Goal: Task Accomplishment & Management: Complete application form

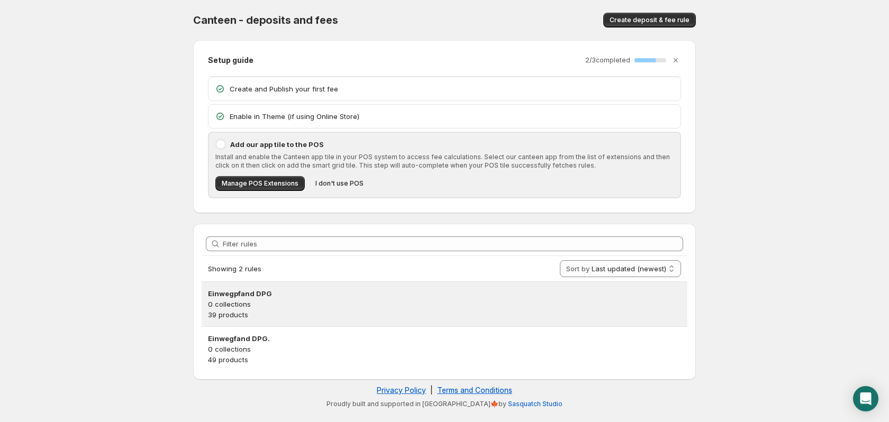
click at [240, 303] on p "0 collections" at bounding box center [444, 304] width 473 height 11
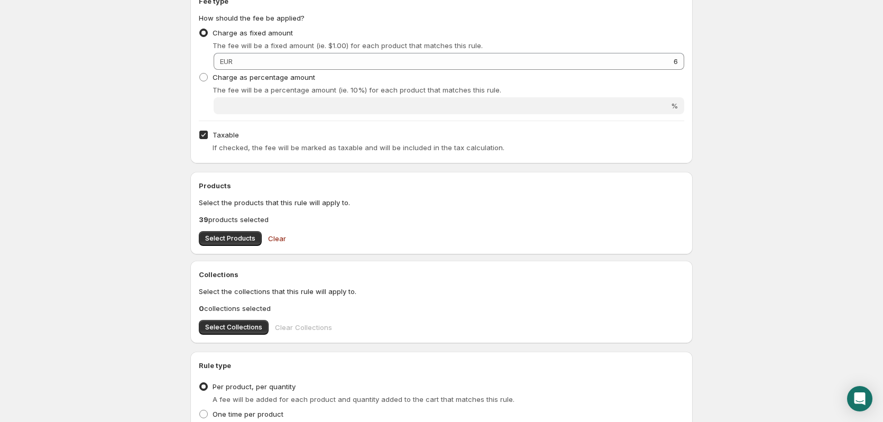
scroll to position [212, 0]
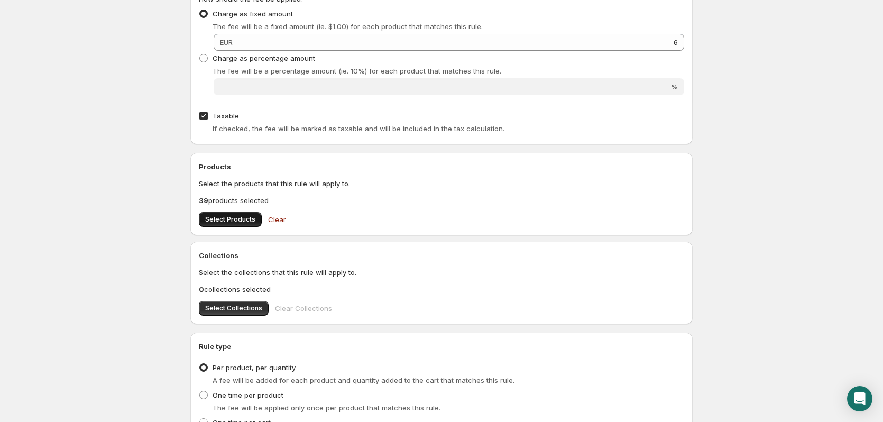
click at [232, 219] on span "Select Products" at bounding box center [230, 219] width 50 height 8
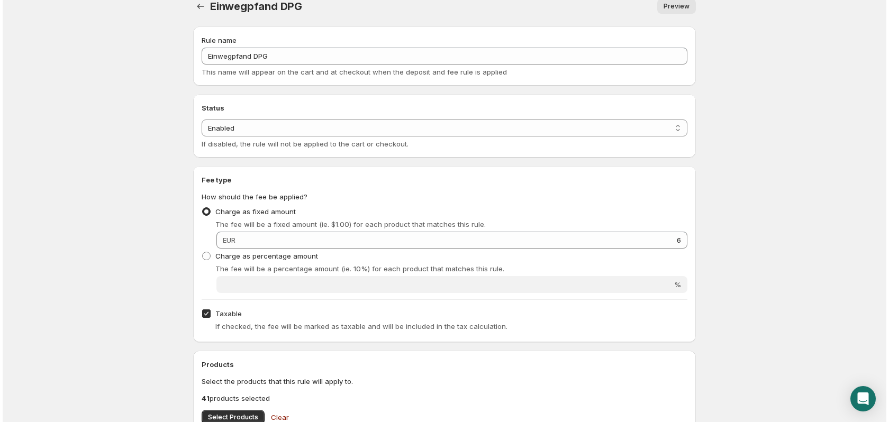
scroll to position [0, 0]
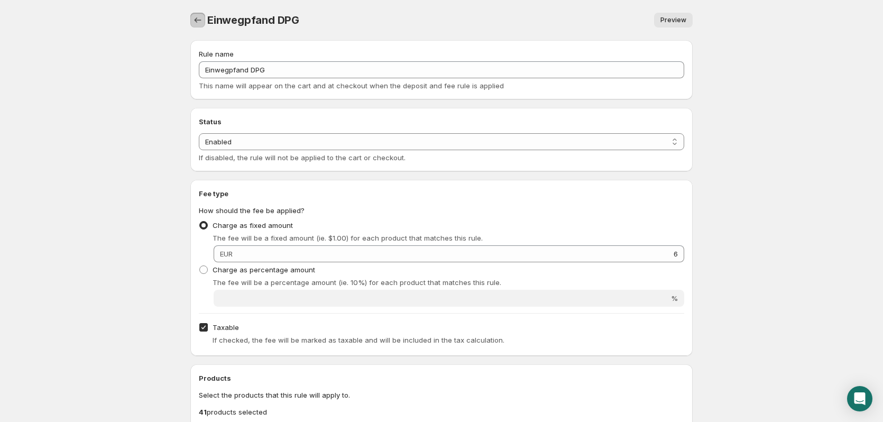
click at [196, 22] on icon "Settings" at bounding box center [198, 19] width 7 height 5
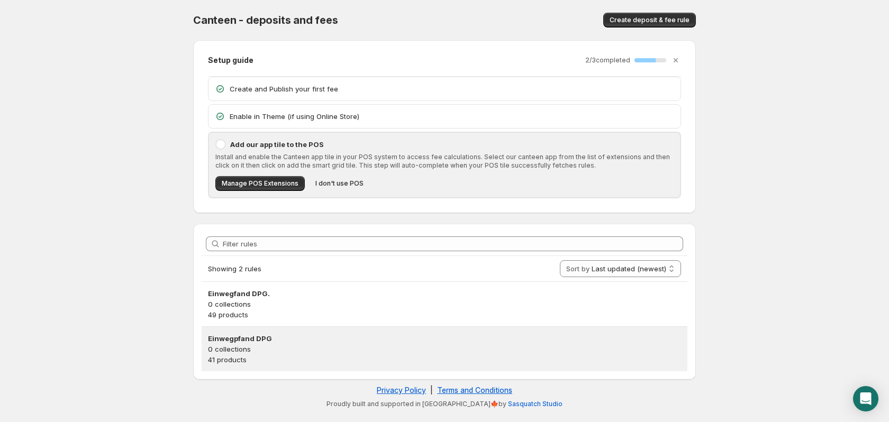
click at [243, 345] on p "0 collections" at bounding box center [444, 349] width 473 height 11
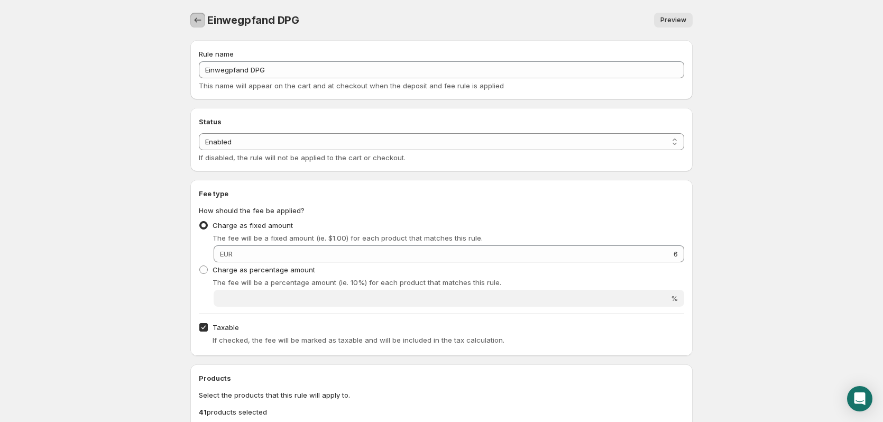
click at [194, 21] on icon "Settings" at bounding box center [198, 20] width 11 height 11
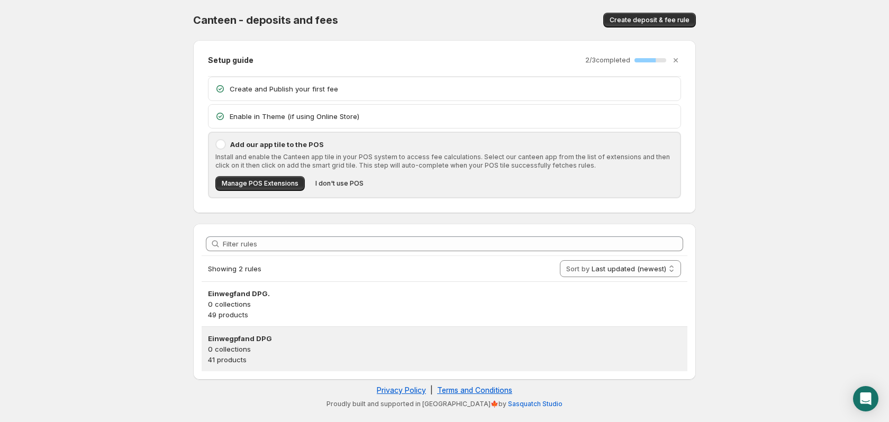
click at [232, 340] on h3 "Einwegpfand DPG" at bounding box center [444, 338] width 473 height 11
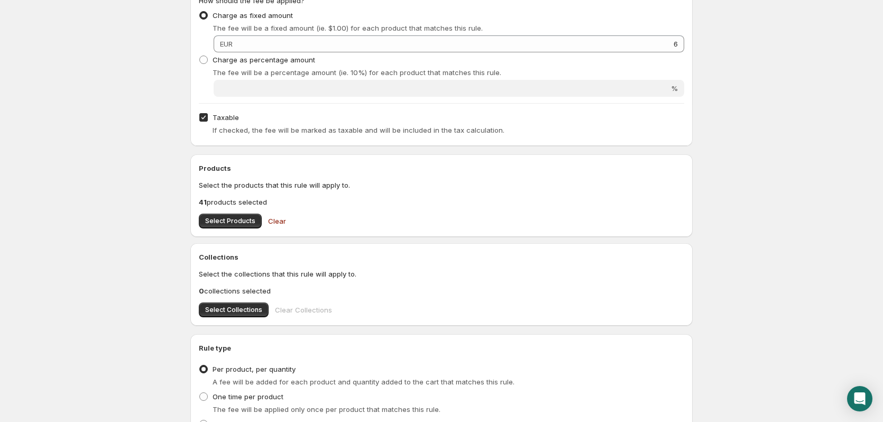
scroll to position [212, 0]
click at [224, 220] on span "Select Products" at bounding box center [230, 219] width 50 height 8
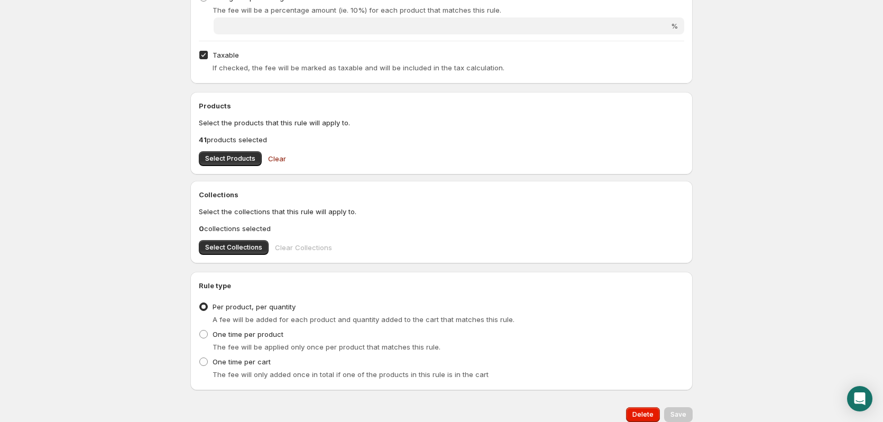
scroll to position [0, 0]
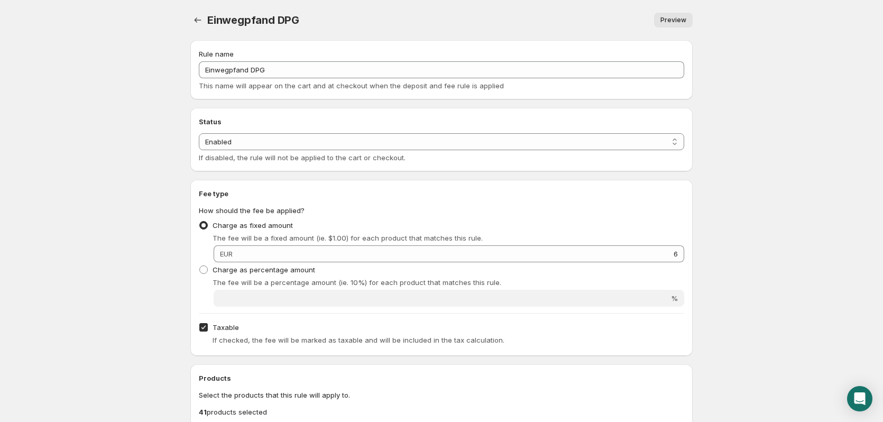
click at [673, 20] on span "Preview" at bounding box center [674, 20] width 26 height 8
click at [197, 19] on icon "Settings" at bounding box center [198, 20] width 11 height 11
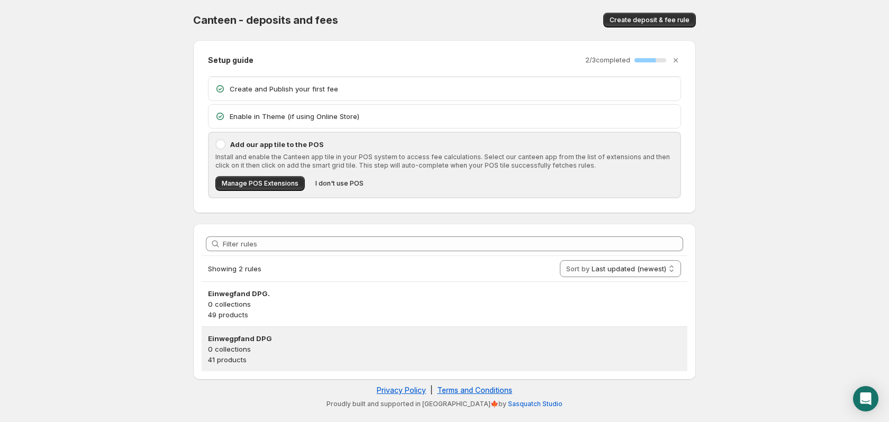
click at [255, 344] on p "0 collections" at bounding box center [444, 349] width 473 height 11
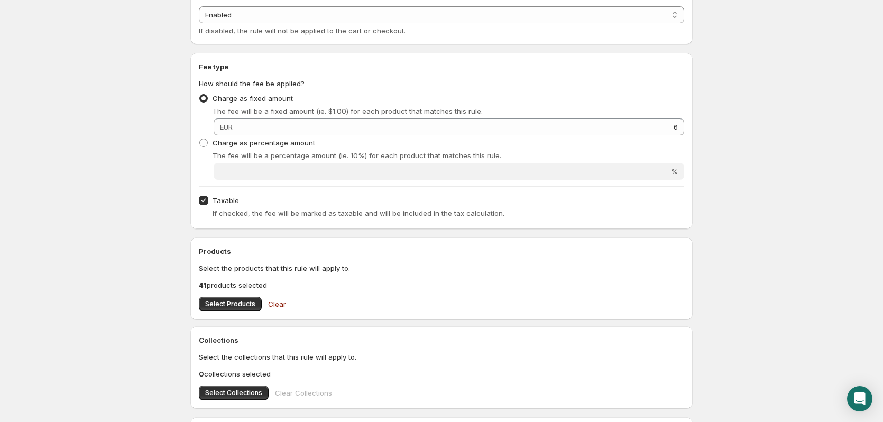
scroll to position [159, 0]
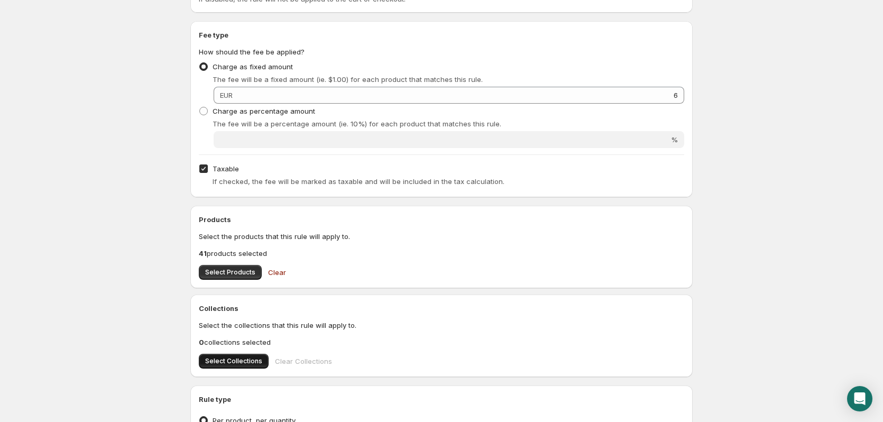
click at [239, 358] on span "Select Collections" at bounding box center [233, 361] width 57 height 8
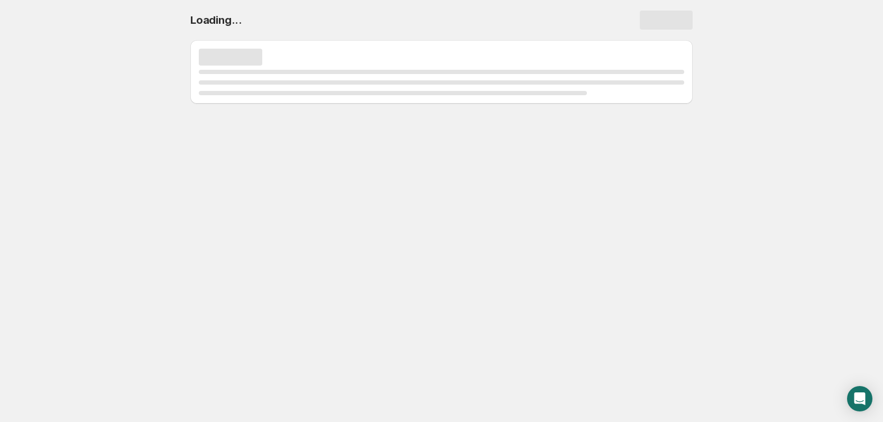
scroll to position [0, 0]
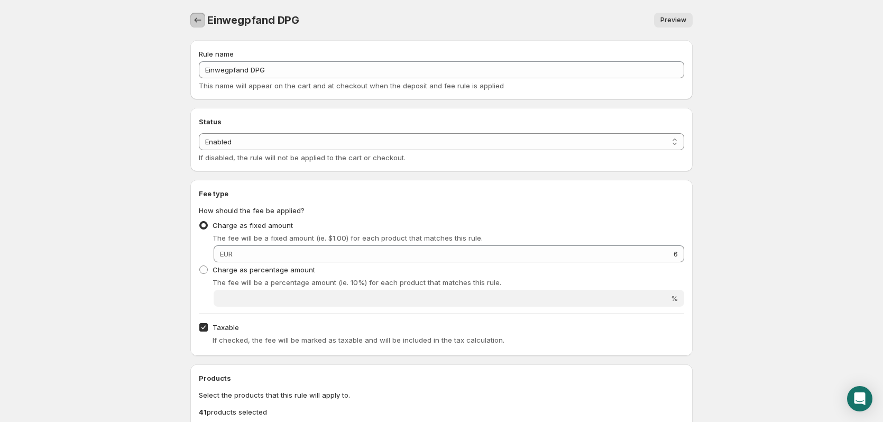
click at [198, 21] on icon "Settings" at bounding box center [198, 20] width 11 height 11
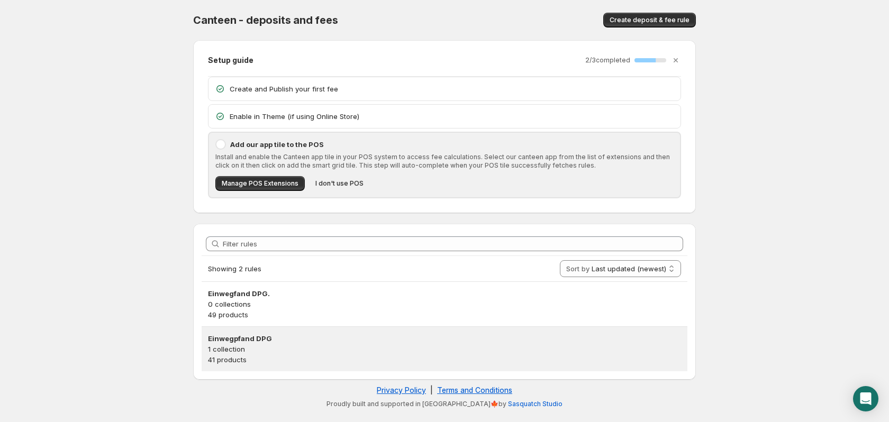
click at [242, 341] on h3 "Einwegpfand DPG" at bounding box center [444, 338] width 473 height 11
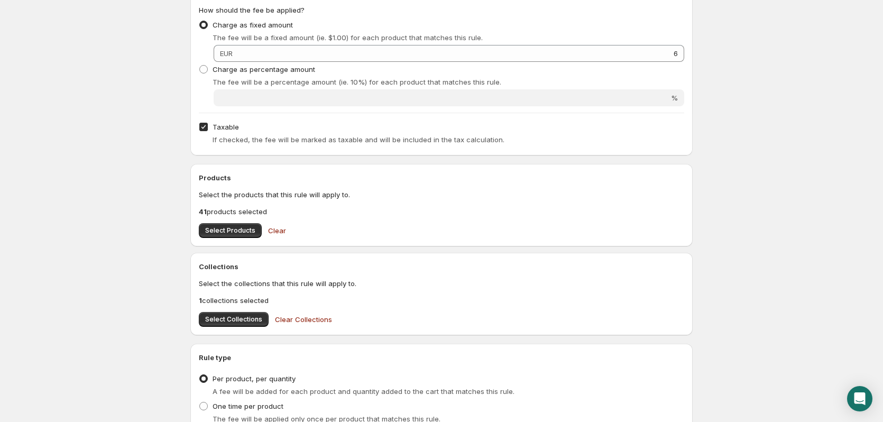
scroll to position [212, 0]
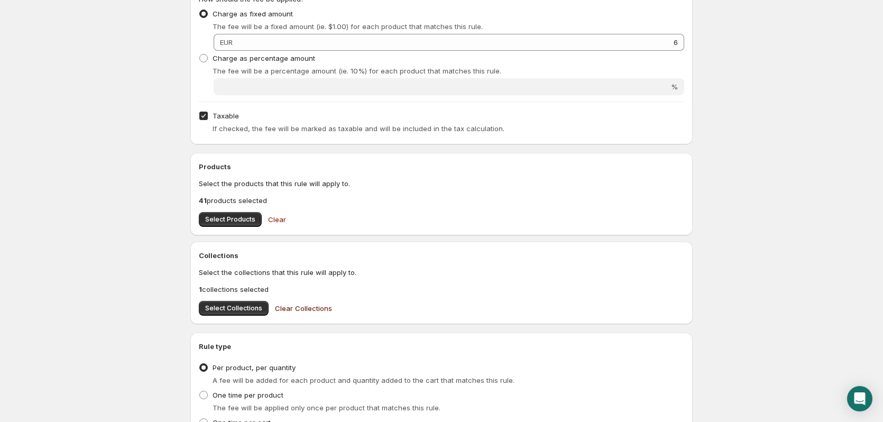
click at [311, 305] on span "Clear Collections" at bounding box center [303, 308] width 57 height 11
click at [212, 217] on span "Select Products" at bounding box center [230, 219] width 50 height 8
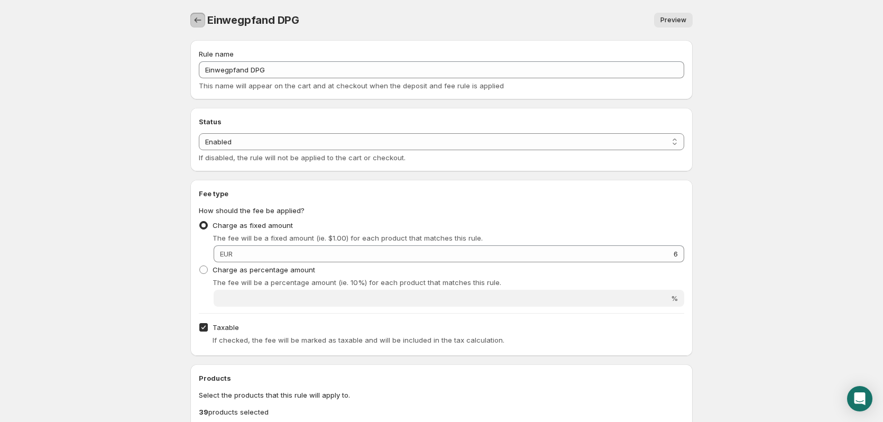
click at [197, 20] on icon "Settings" at bounding box center [198, 20] width 11 height 11
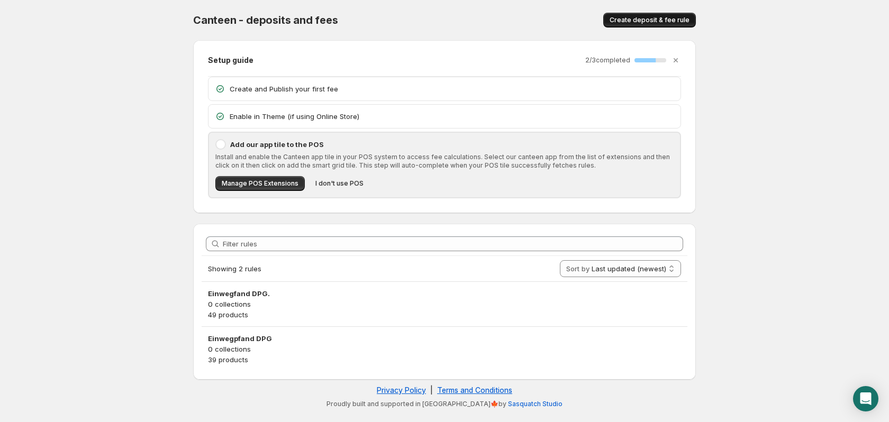
click at [650, 21] on span "Create deposit & fee rule" at bounding box center [649, 20] width 80 height 8
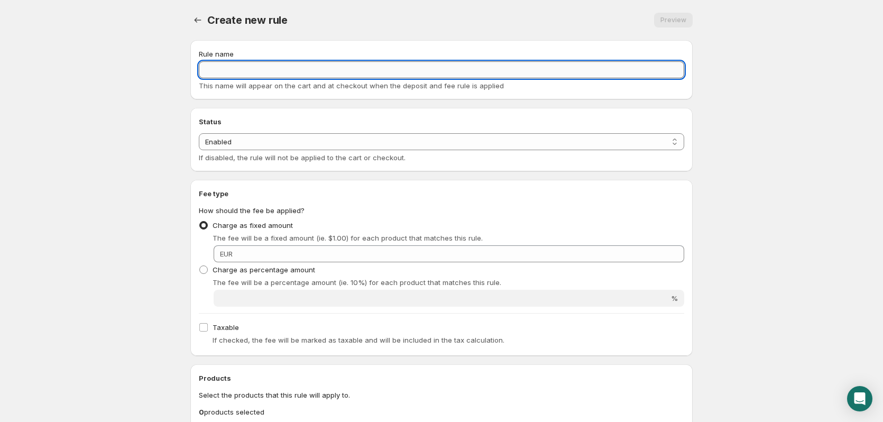
click at [457, 67] on input "Rule name" at bounding box center [442, 69] width 486 height 17
type input "Matcha"
click at [472, 146] on select "Enabled Disabled" at bounding box center [442, 141] width 486 height 17
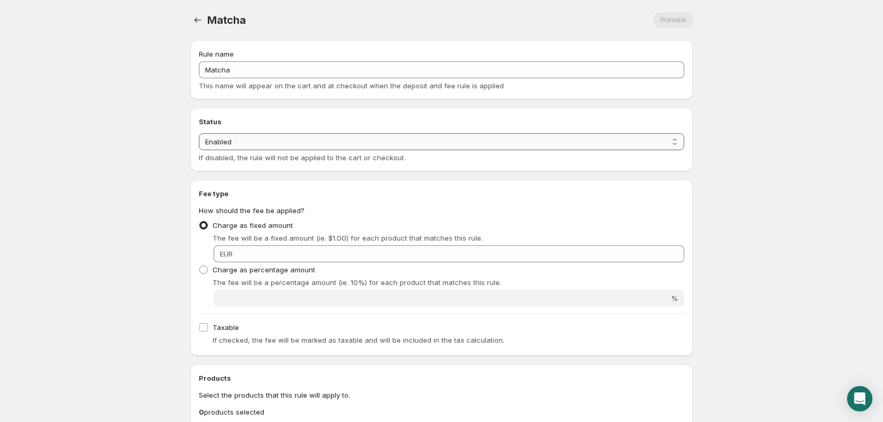
click at [472, 146] on select "Enabled Disabled" at bounding box center [442, 141] width 486 height 17
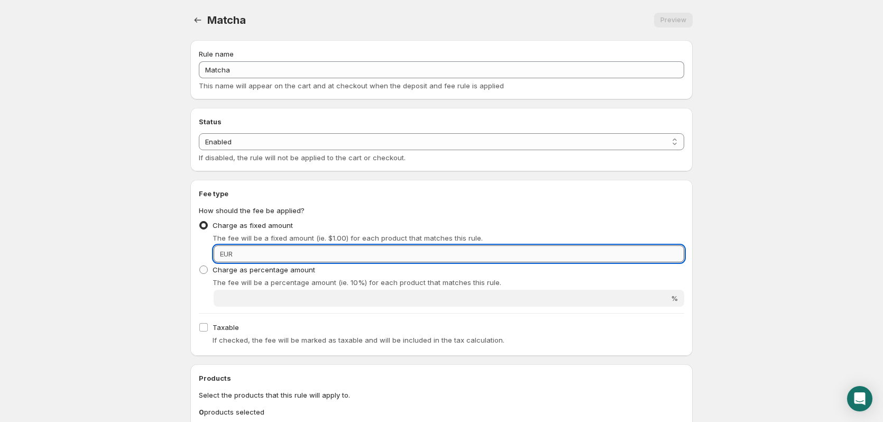
click at [399, 250] on input "Fixed amount" at bounding box center [460, 253] width 449 height 17
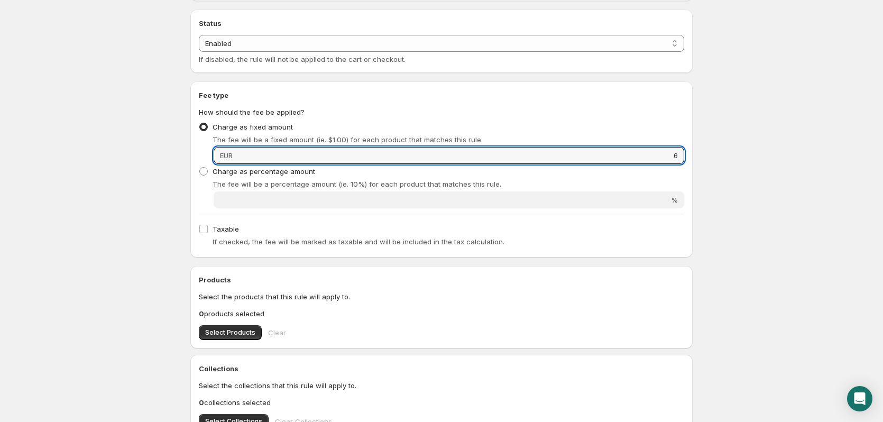
scroll to position [106, 0]
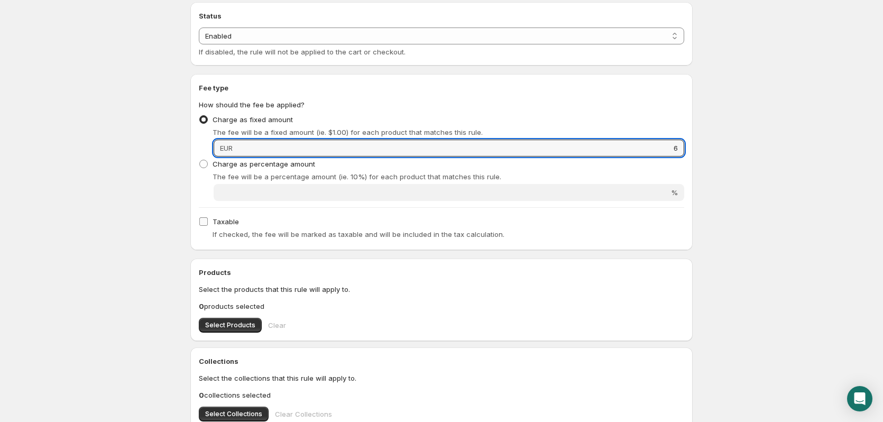
type input "6"
click at [207, 222] on input "Taxable" at bounding box center [203, 221] width 8 height 8
checkbox input "true"
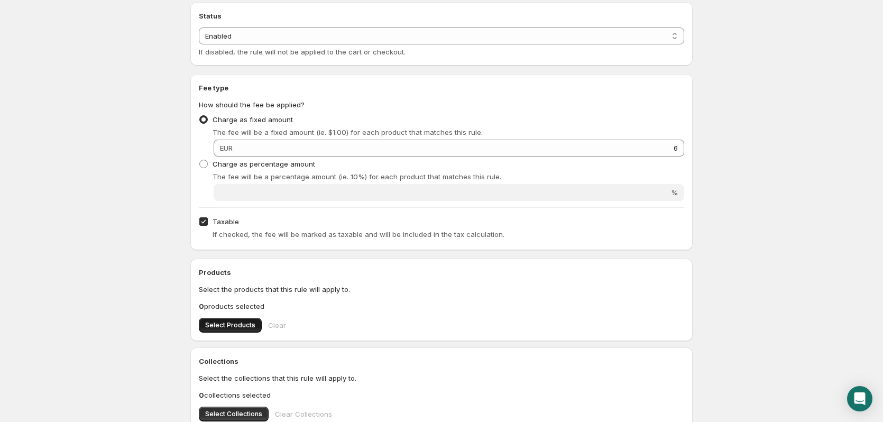
click at [225, 328] on span "Select Products" at bounding box center [230, 325] width 50 height 8
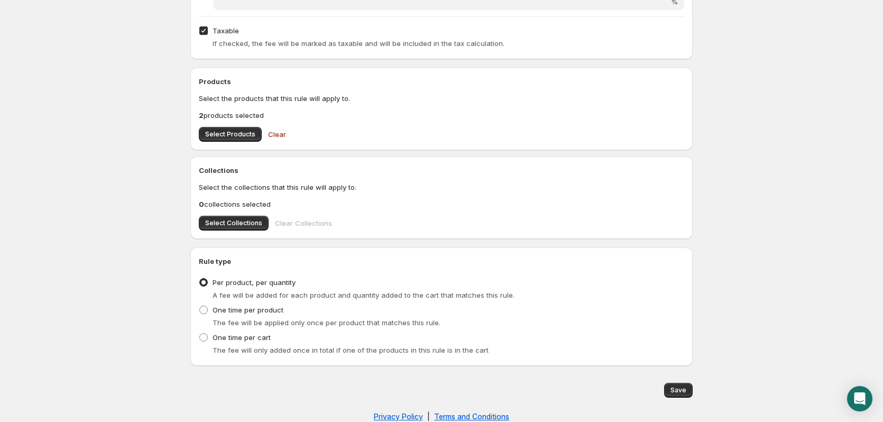
scroll to position [315, 0]
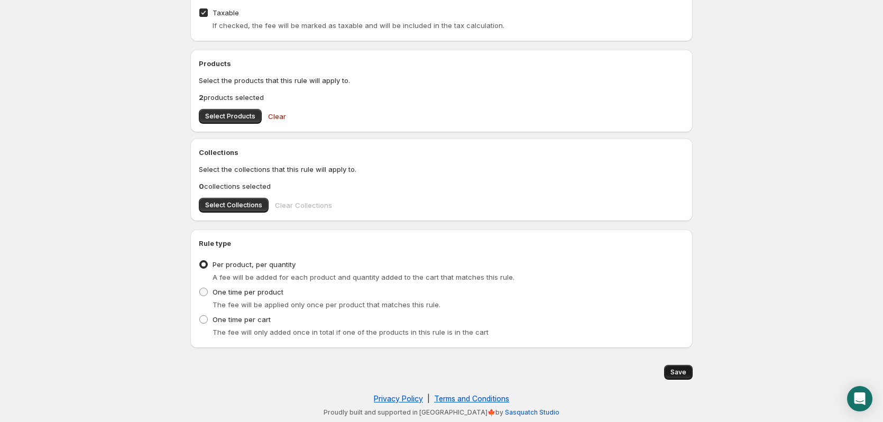
click at [686, 369] on span "Save" at bounding box center [679, 372] width 16 height 8
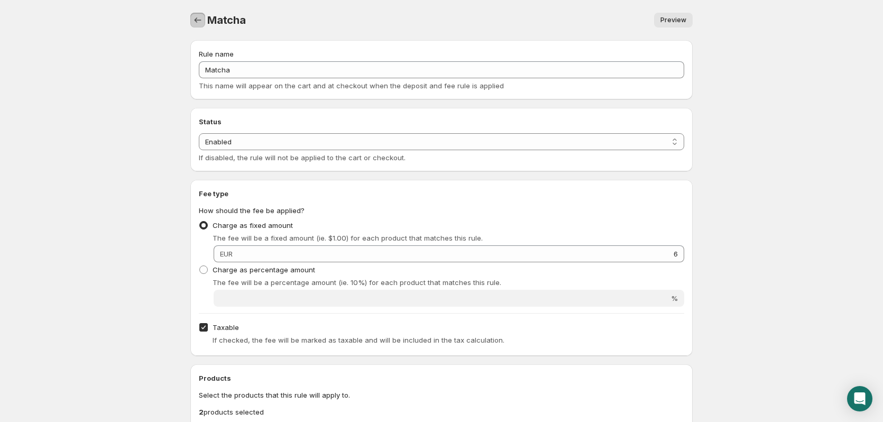
click at [194, 21] on icon "Settings" at bounding box center [198, 20] width 11 height 11
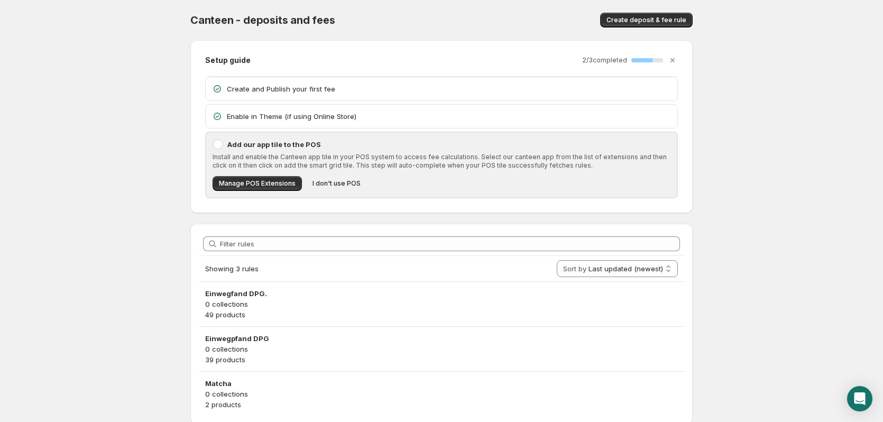
click at [297, 115] on p "Enable in Theme (if using Online Store)" at bounding box center [449, 116] width 444 height 11
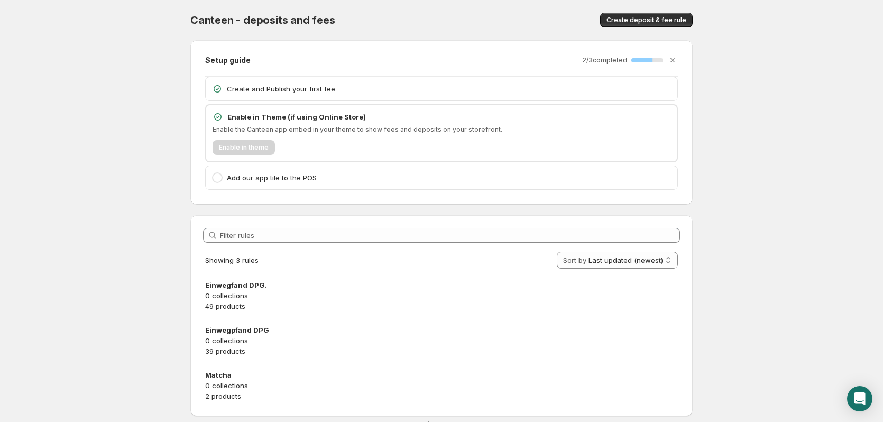
click at [253, 149] on div "Enable in theme" at bounding box center [442, 147] width 458 height 15
click at [597, 64] on p "2 / 3 completed" at bounding box center [604, 60] width 45 height 8
click at [640, 62] on div "67 %" at bounding box center [642, 60] width 21 height 4
drag, startPoint x: 239, startPoint y: 91, endPoint x: 243, endPoint y: 97, distance: 7.6
click at [240, 94] on p "Create and Publish your first fee" at bounding box center [449, 89] width 444 height 11
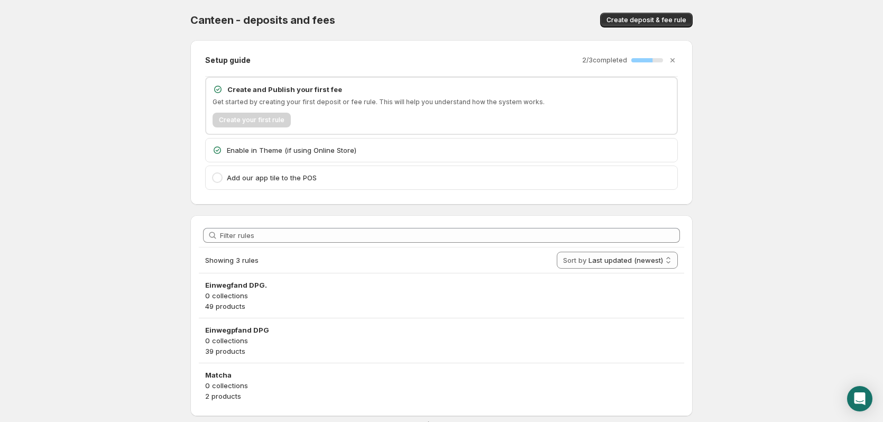
click at [222, 178] on div at bounding box center [217, 177] width 11 height 11
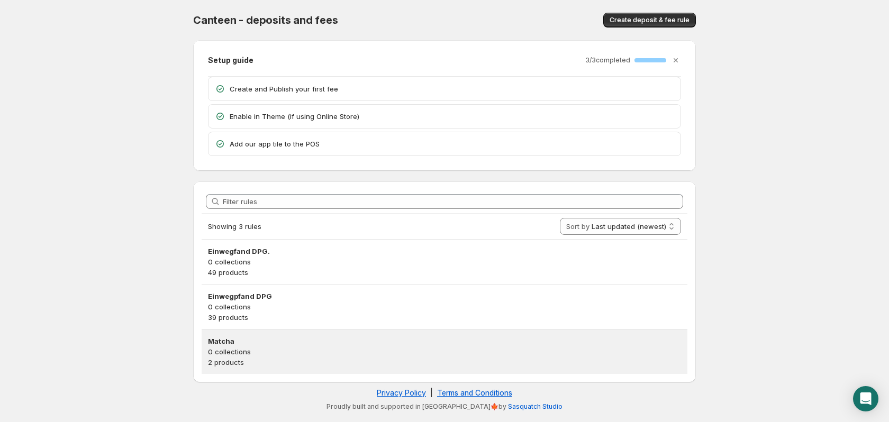
click at [231, 352] on p "0 collections" at bounding box center [444, 351] width 473 height 11
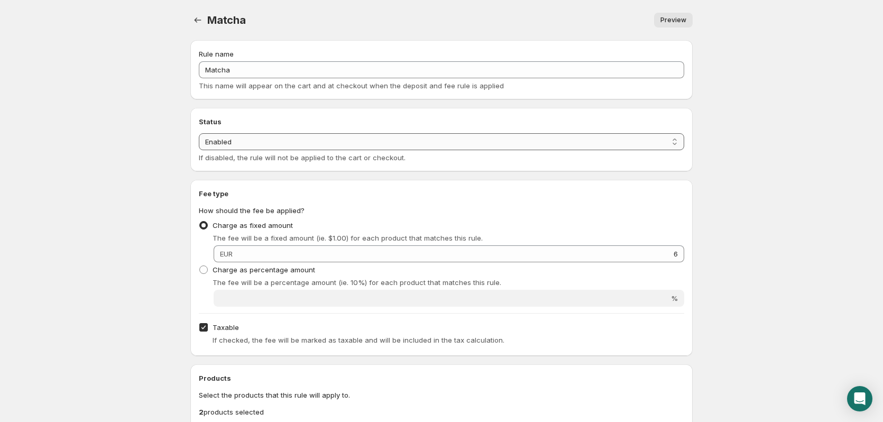
click at [324, 140] on select "Enabled Disabled" at bounding box center [442, 141] width 486 height 17
select select "deactive"
click at [199, 150] on select "Enabled Disabled" at bounding box center [442, 141] width 486 height 17
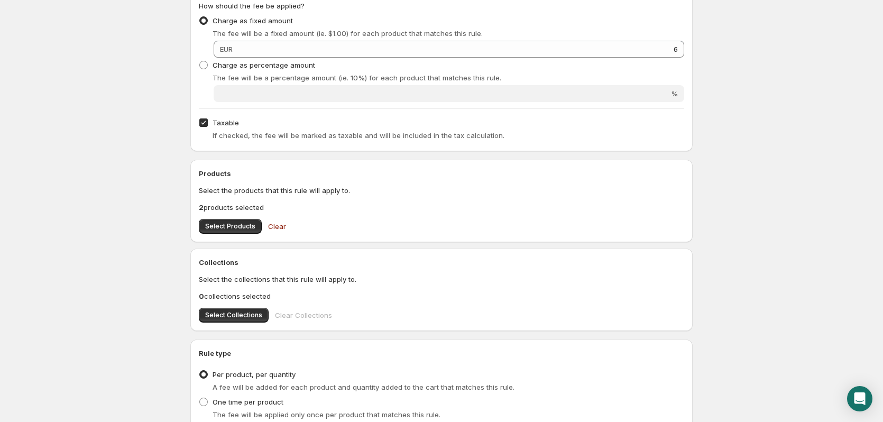
scroll to position [370, 0]
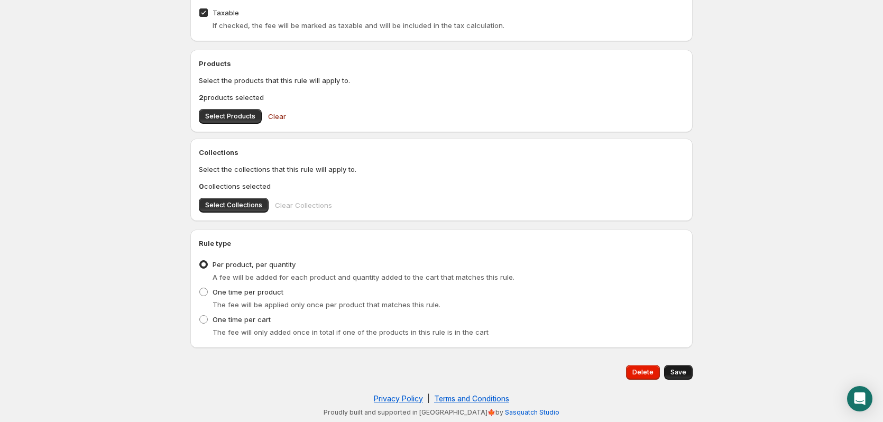
click at [675, 371] on span "Save" at bounding box center [679, 372] width 16 height 8
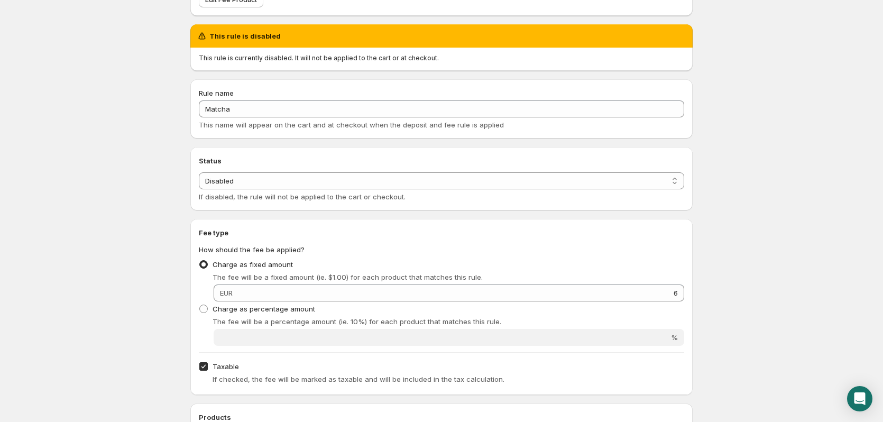
scroll to position [106, 0]
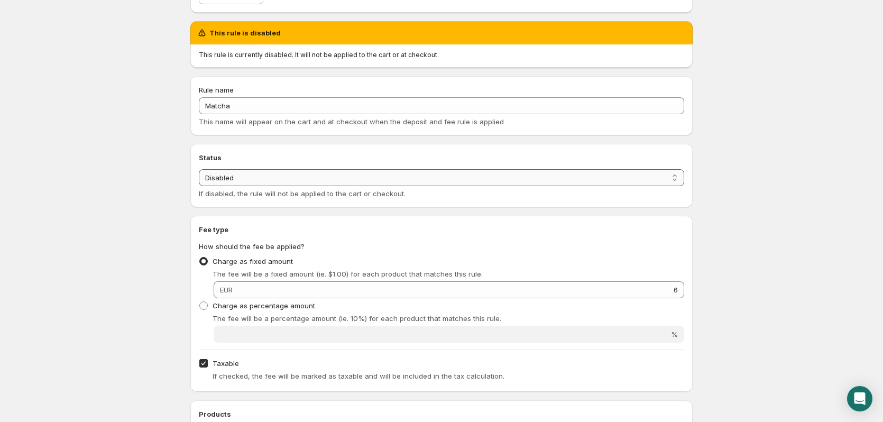
click at [388, 176] on select "Enabled Disabled" at bounding box center [442, 177] width 486 height 17
click at [199, 169] on select "Enabled Disabled" at bounding box center [442, 177] width 486 height 17
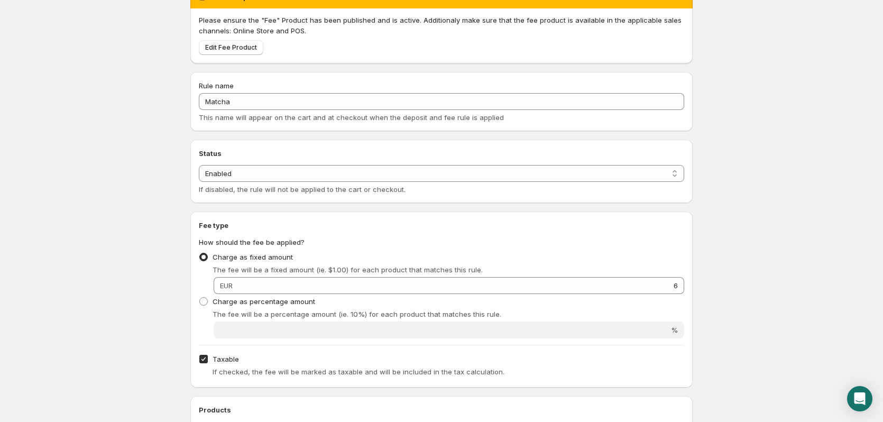
scroll to position [0, 0]
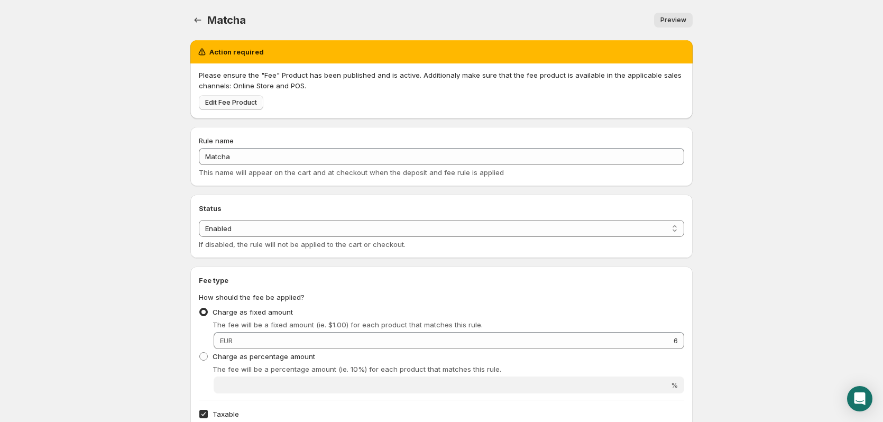
click at [243, 104] on span "Edit Fee Product" at bounding box center [231, 102] width 52 height 8
click at [377, 229] on select "Enabled Disabled" at bounding box center [442, 228] width 486 height 17
click at [199, 237] on select "Enabled Disabled" at bounding box center [442, 228] width 486 height 17
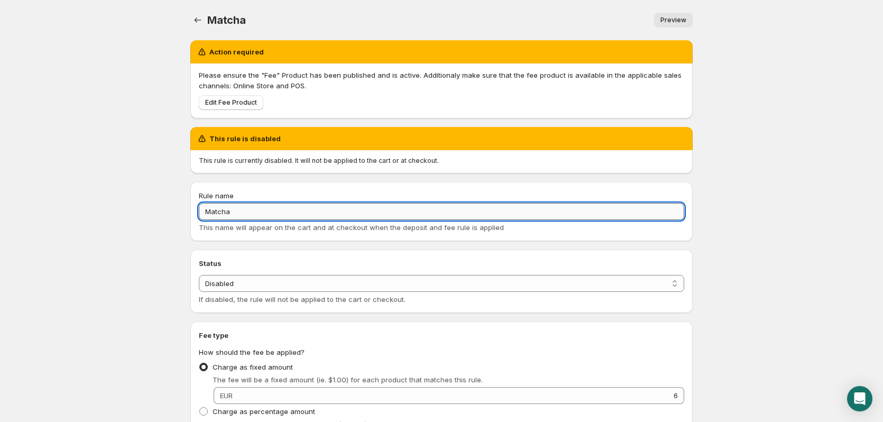
click at [362, 206] on input "Matcha" at bounding box center [442, 211] width 486 height 17
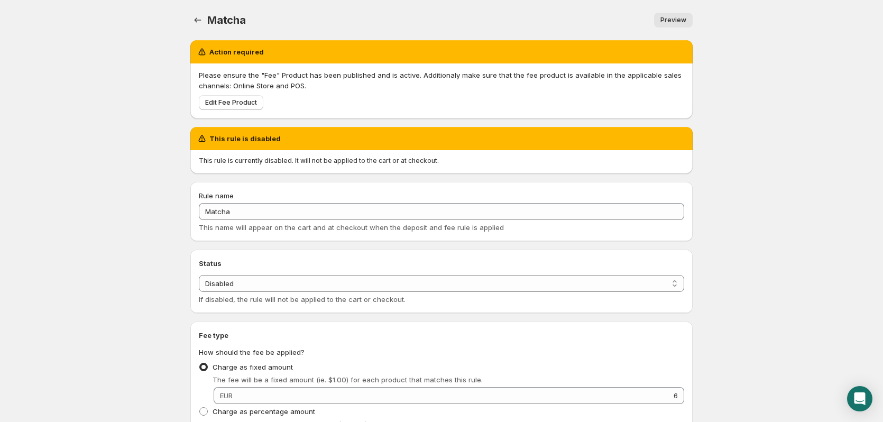
click at [459, 221] on div "Rule name Matcha This name will appear on the cart and at checkout when the dep…" at bounding box center [442, 211] width 486 height 42
click at [424, 280] on select "Enabled Disabled" at bounding box center [442, 283] width 486 height 17
select select "active"
click at [199, 275] on select "Enabled Disabled" at bounding box center [442, 283] width 486 height 17
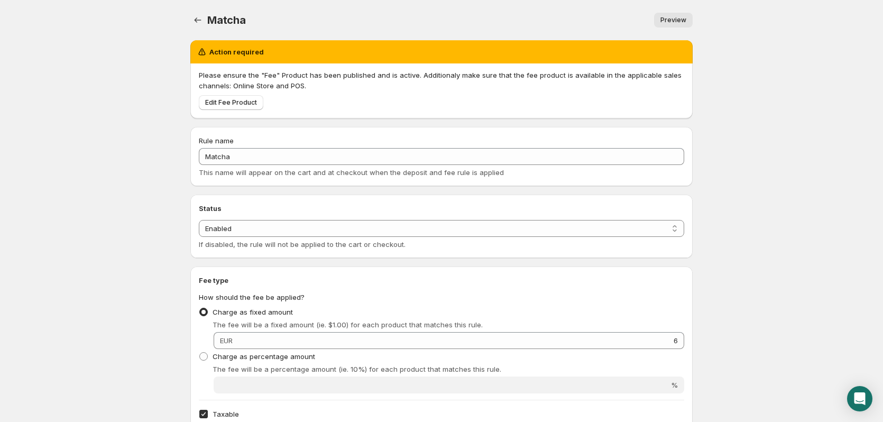
click at [728, 300] on body "Home Help Matcha. This page is ready Matcha Preview More actions Preview Action…" at bounding box center [441, 211] width 883 height 422
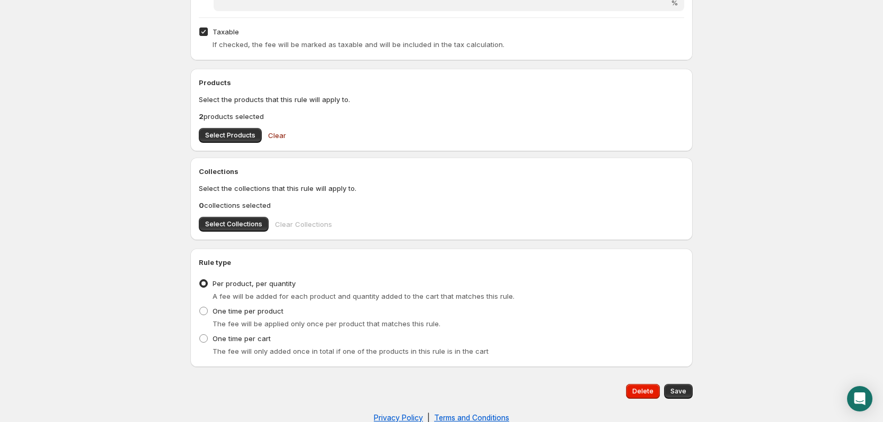
scroll to position [401, 0]
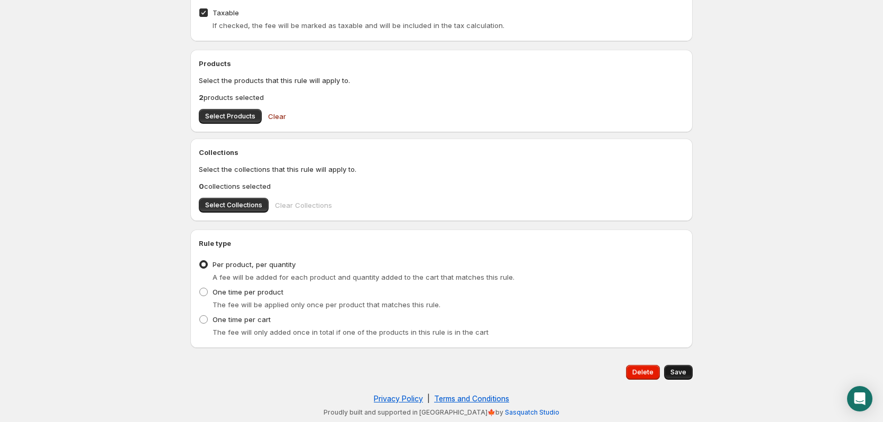
click at [677, 373] on span "Save" at bounding box center [679, 372] width 16 height 8
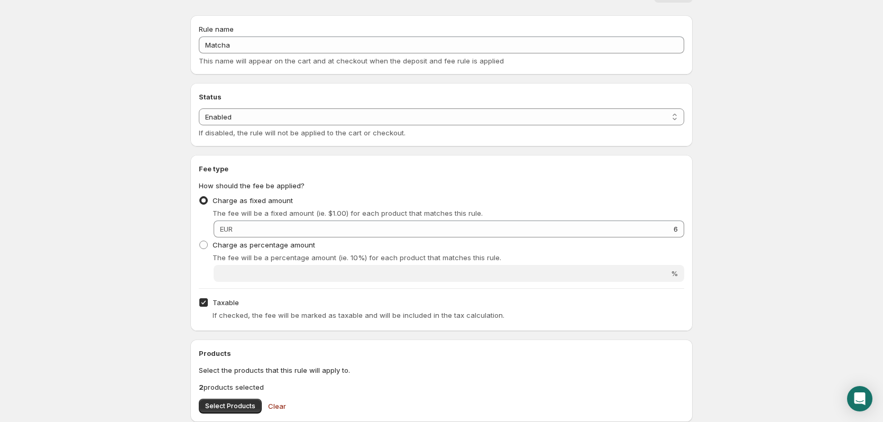
scroll to position [0, 0]
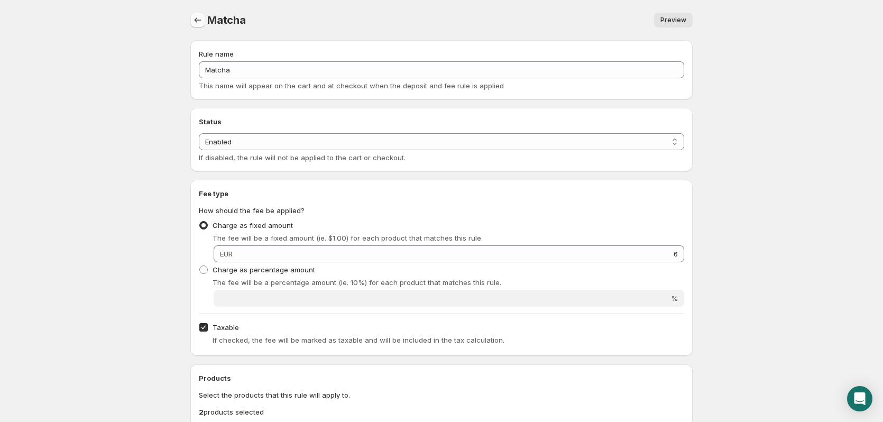
click at [197, 16] on icon "Settings" at bounding box center [198, 20] width 11 height 11
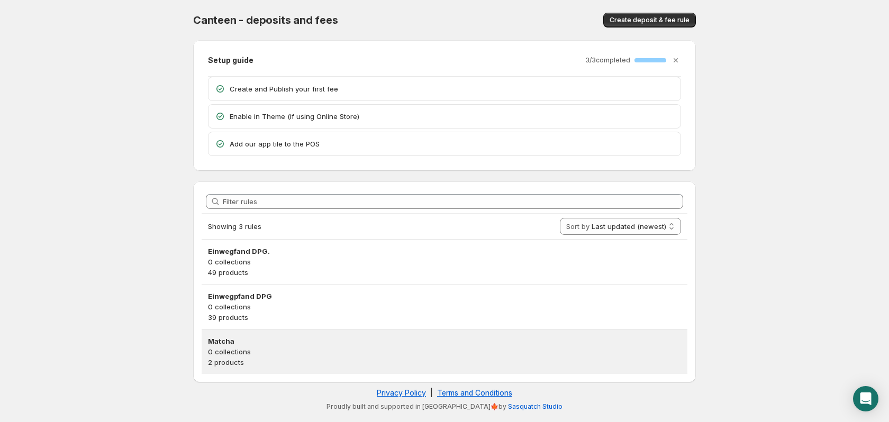
click at [248, 348] on p "0 collections" at bounding box center [444, 351] width 473 height 11
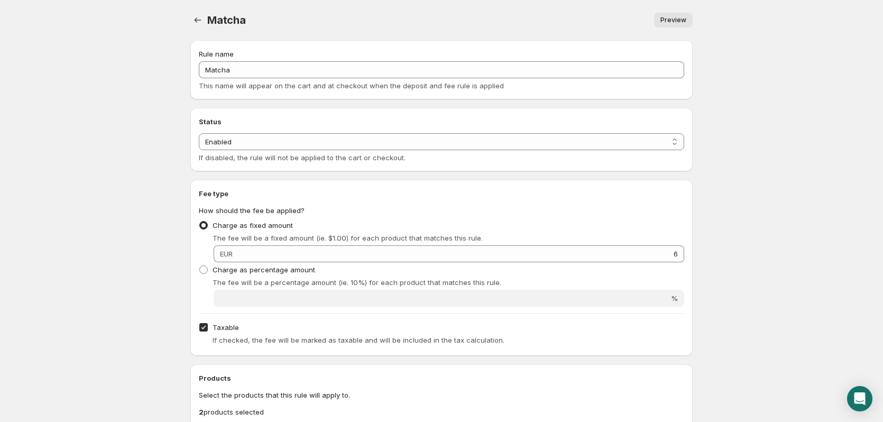
click at [681, 17] on span "Preview" at bounding box center [674, 20] width 26 height 8
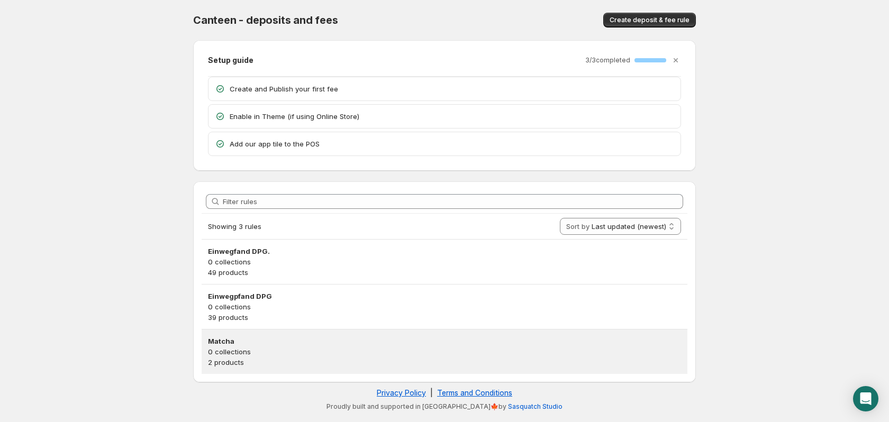
click at [262, 350] on p "0 collections" at bounding box center [444, 351] width 473 height 11
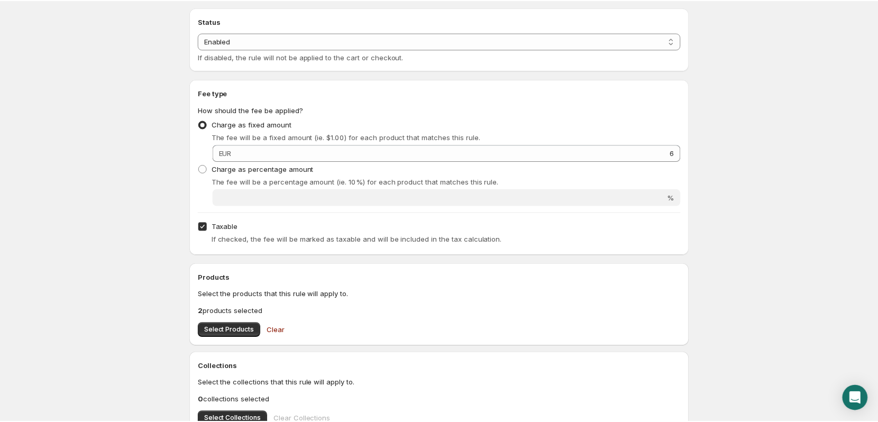
scroll to position [159, 0]
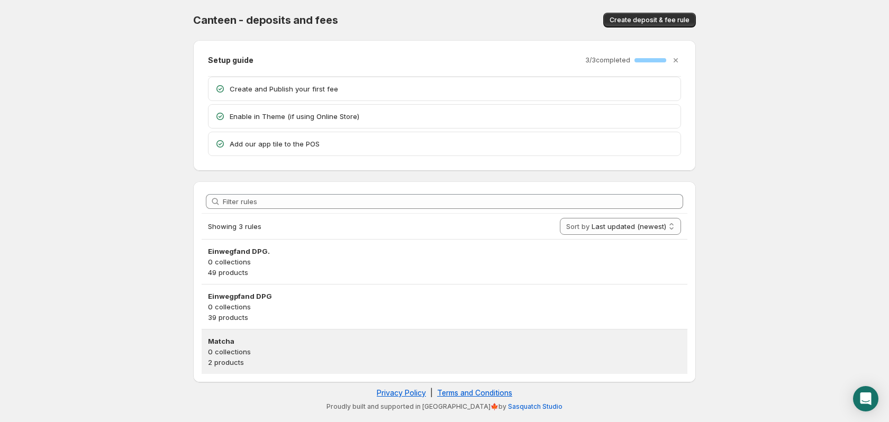
click at [273, 355] on p "0 collections" at bounding box center [444, 351] width 473 height 11
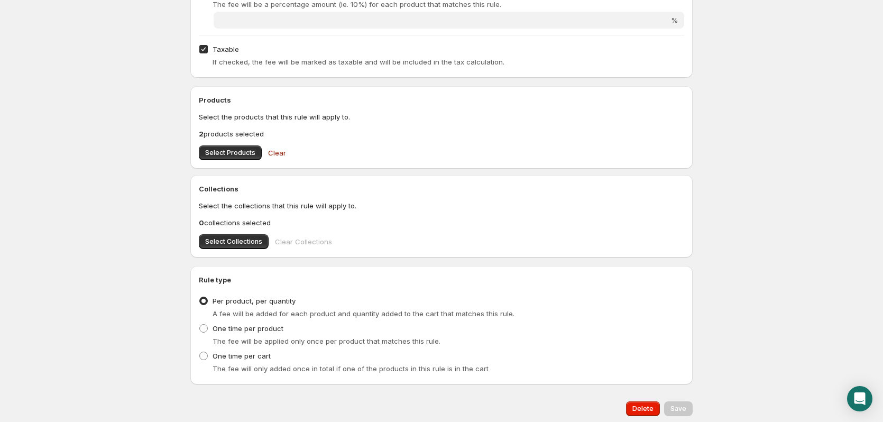
scroll to position [262, 0]
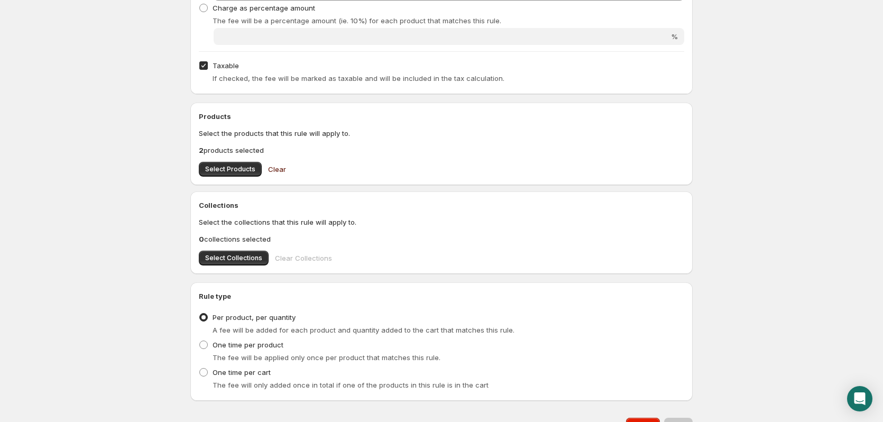
click at [275, 170] on span "Clear" at bounding box center [277, 169] width 18 height 11
click at [243, 255] on span "Select Collections" at bounding box center [233, 258] width 57 height 8
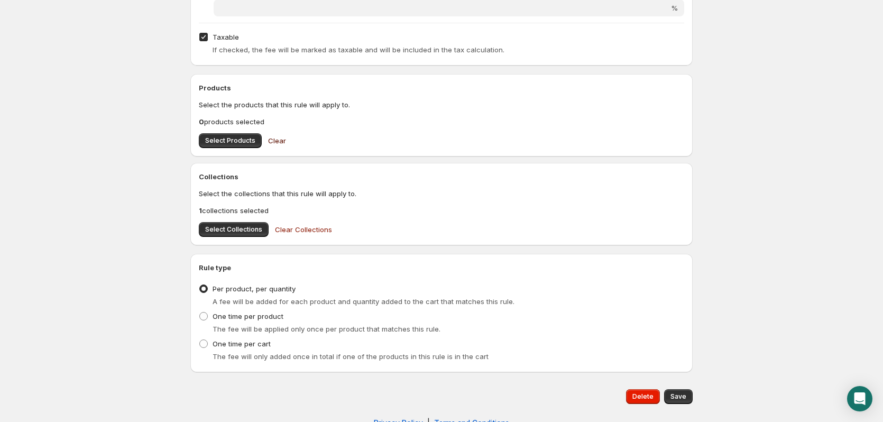
scroll to position [315, 0]
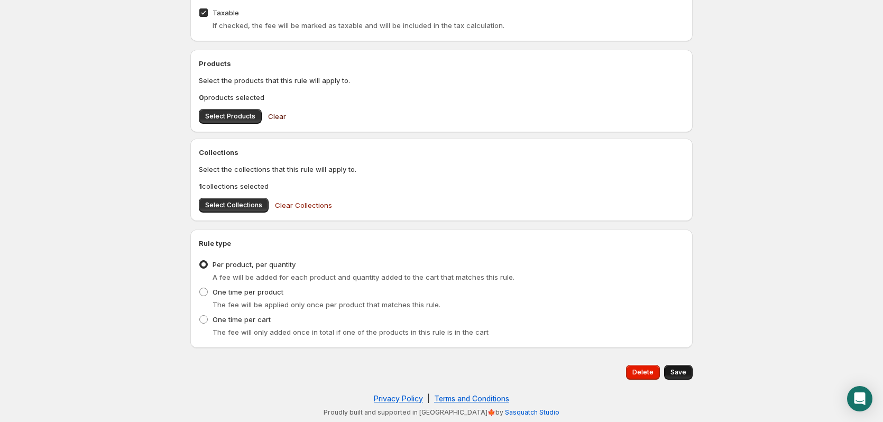
click at [680, 368] on button "Save" at bounding box center [678, 372] width 29 height 15
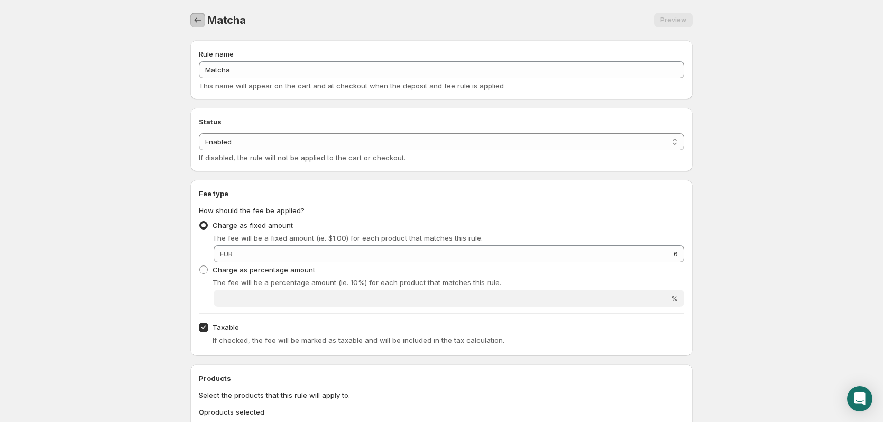
drag, startPoint x: 198, startPoint y: 22, endPoint x: 280, endPoint y: 25, distance: 81.5
click at [277, 25] on div "Matcha Preview More actions Preview" at bounding box center [441, 20] width 503 height 15
click at [674, 16] on div "Preview" at bounding box center [673, 20] width 39 height 15
click at [200, 17] on icon "Settings" at bounding box center [198, 20] width 11 height 11
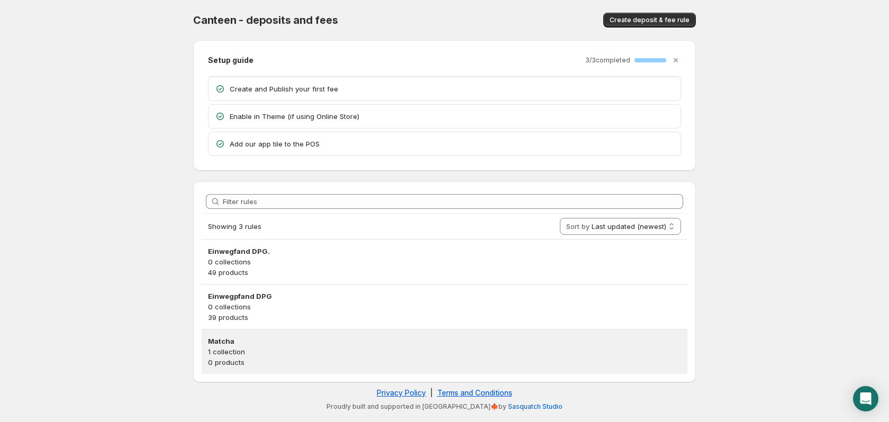
click at [240, 349] on p "1 collection" at bounding box center [444, 351] width 473 height 11
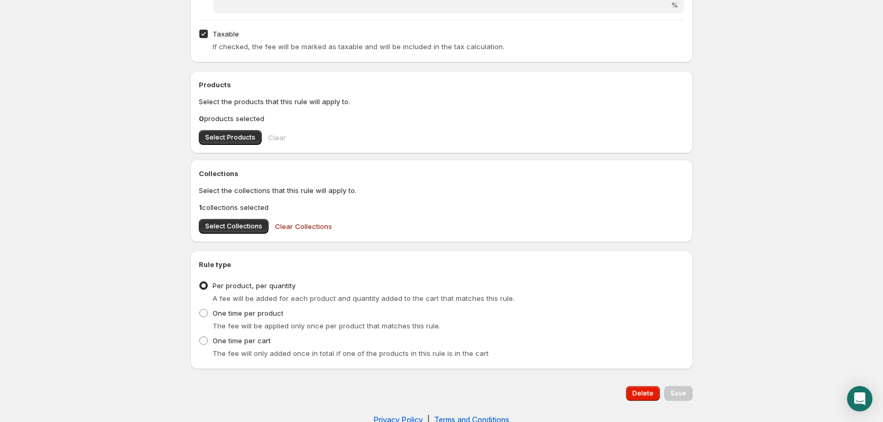
scroll to position [315, 0]
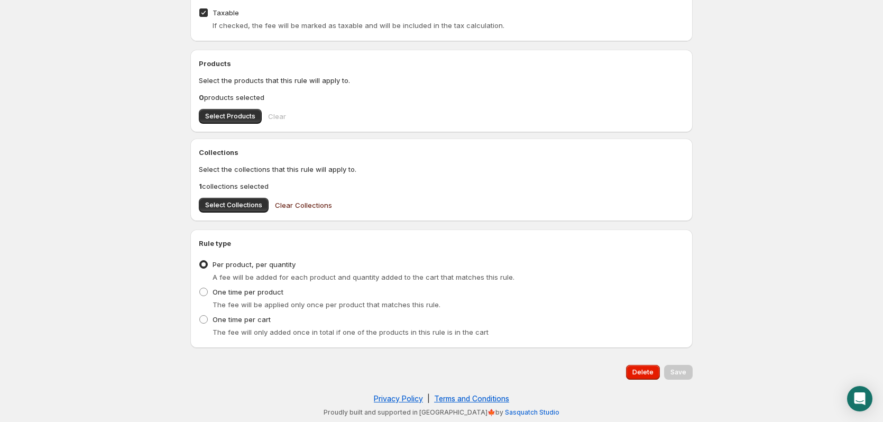
click at [295, 204] on span "Clear Collections" at bounding box center [303, 205] width 57 height 11
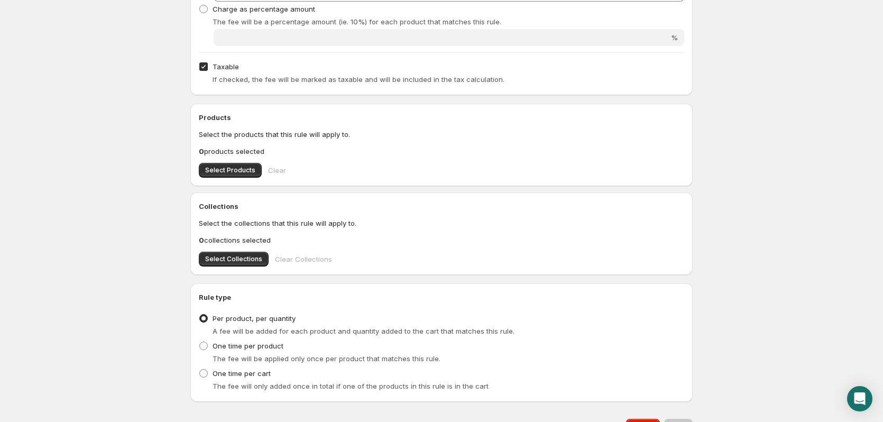
scroll to position [264, 0]
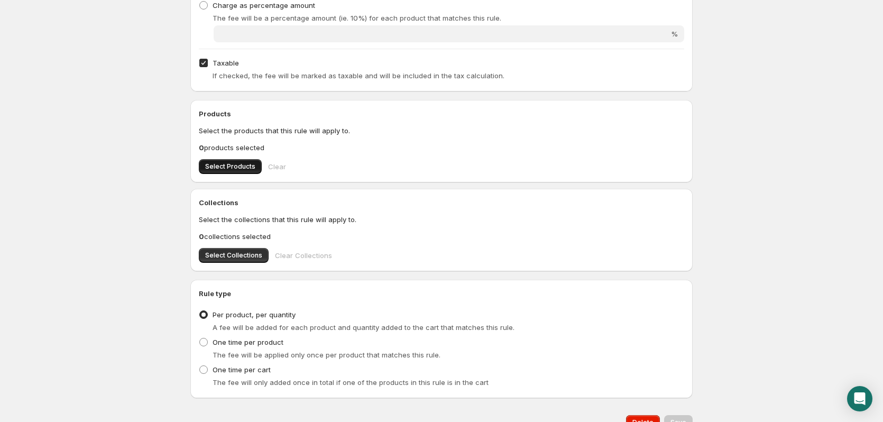
click at [230, 167] on span "Select Products" at bounding box center [230, 166] width 50 height 8
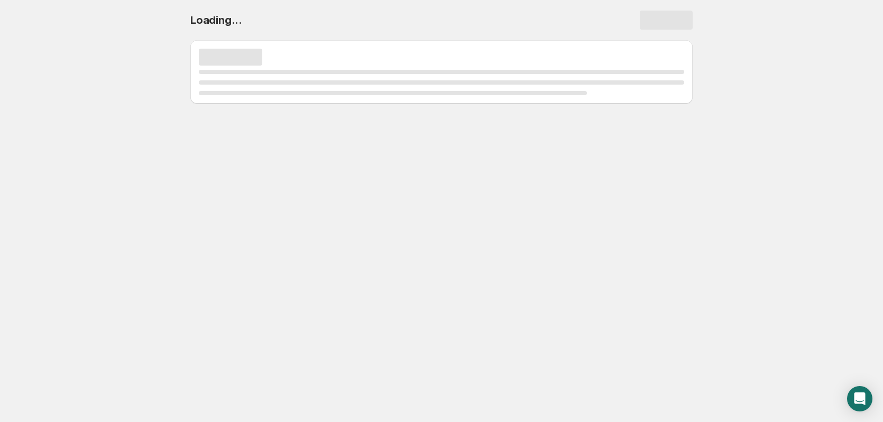
scroll to position [0, 0]
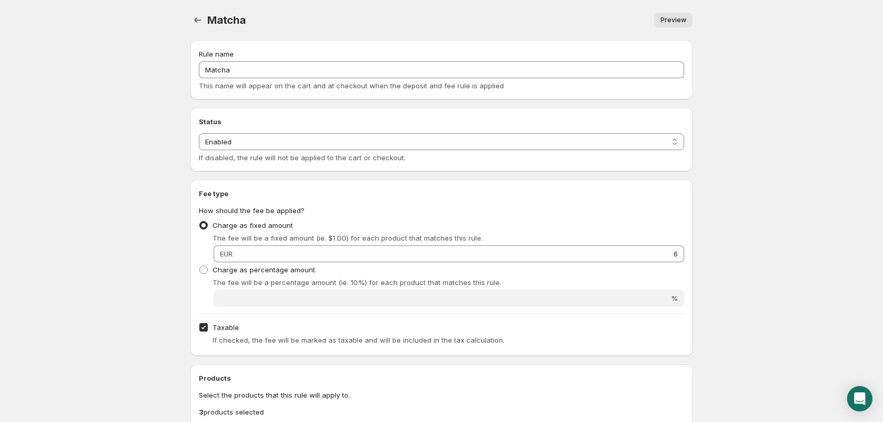
click at [678, 16] on link "Preview" at bounding box center [673, 20] width 39 height 15
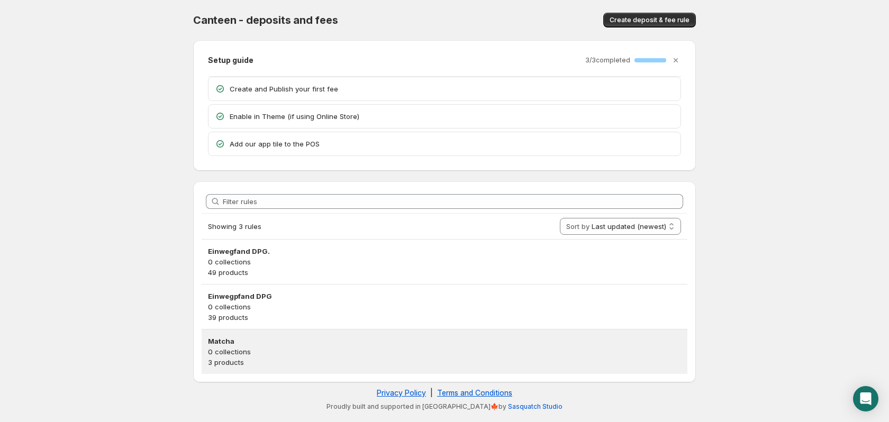
click at [293, 354] on p "0 collections" at bounding box center [444, 351] width 473 height 11
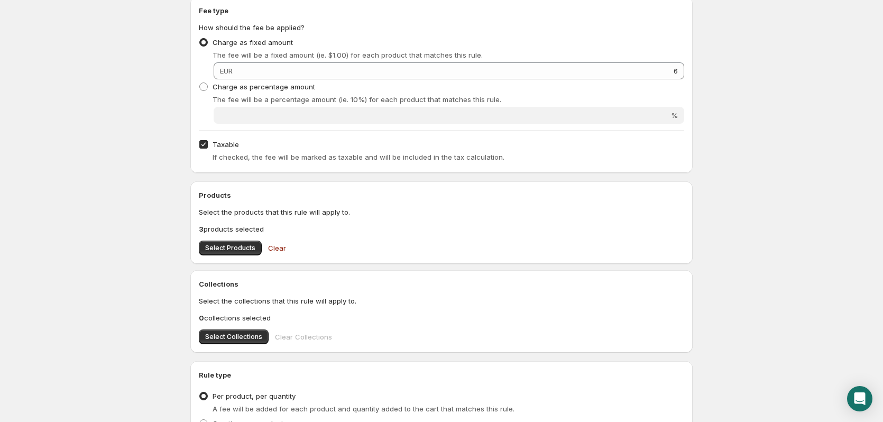
scroll to position [264, 0]
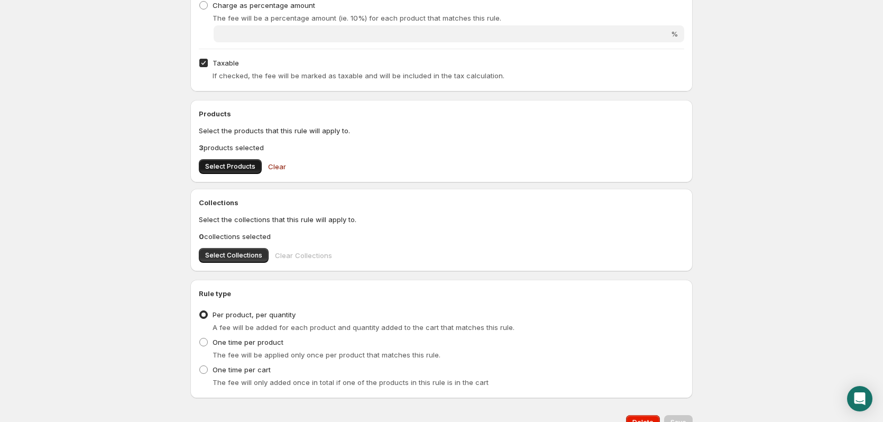
click at [225, 167] on span "Select Products" at bounding box center [230, 166] width 50 height 8
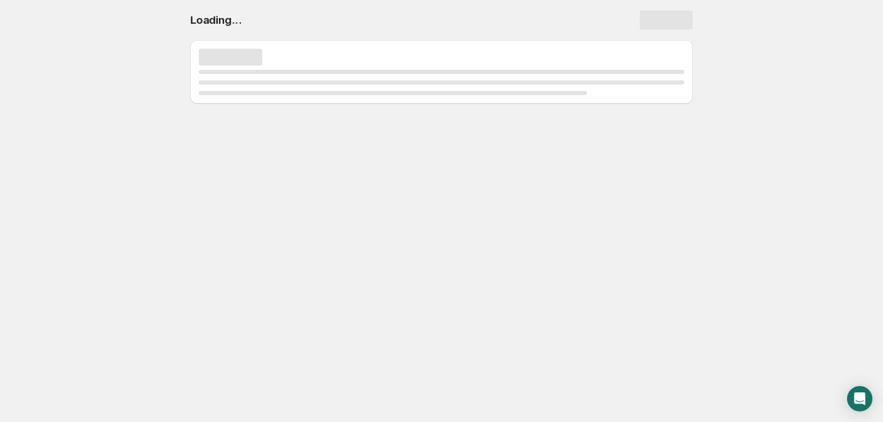
scroll to position [0, 0]
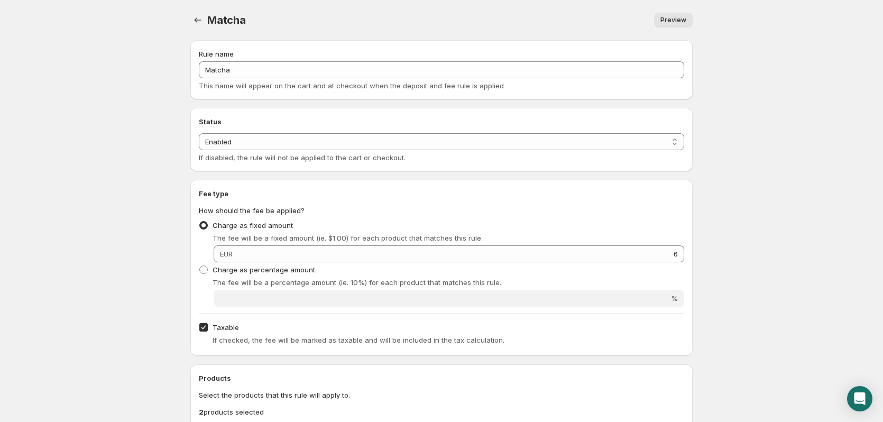
click at [684, 20] on span "Preview" at bounding box center [674, 20] width 26 height 8
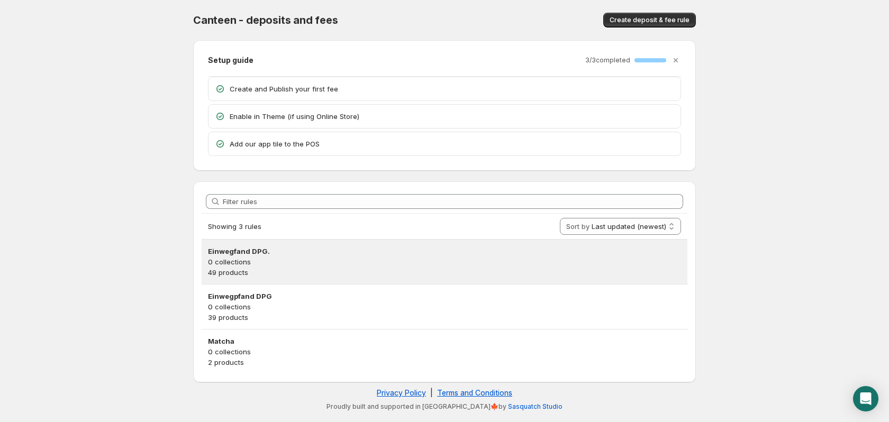
click at [248, 249] on h3 "Einwegfand DPG." at bounding box center [444, 251] width 473 height 11
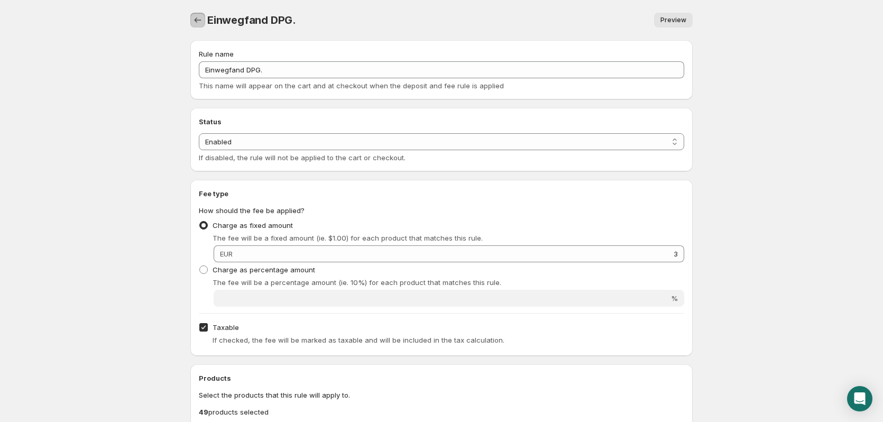
click at [195, 15] on button "Settings" at bounding box center [197, 20] width 15 height 15
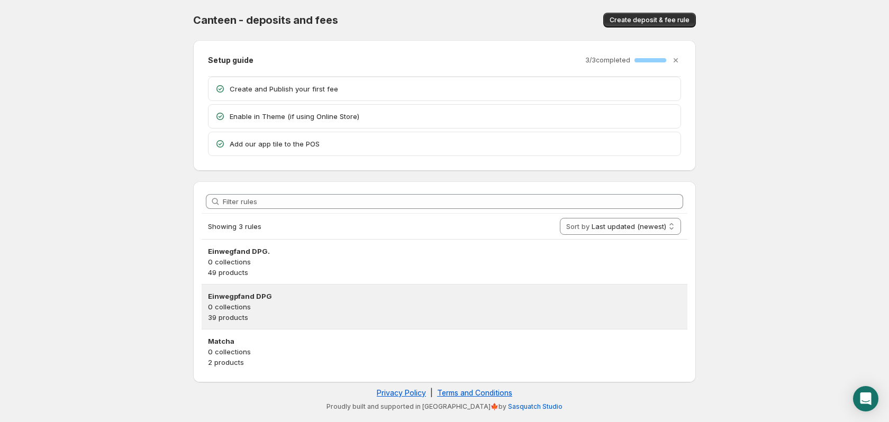
click at [251, 294] on h3 "Einwegpfand DPG" at bounding box center [444, 296] width 473 height 11
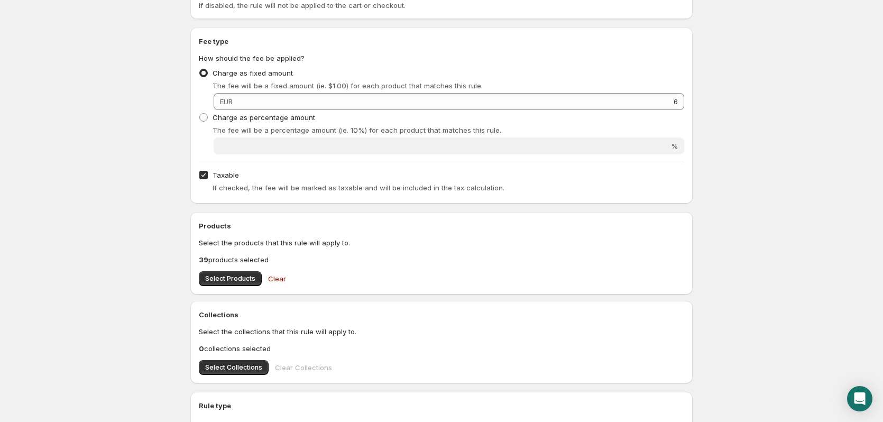
scroll to position [159, 0]
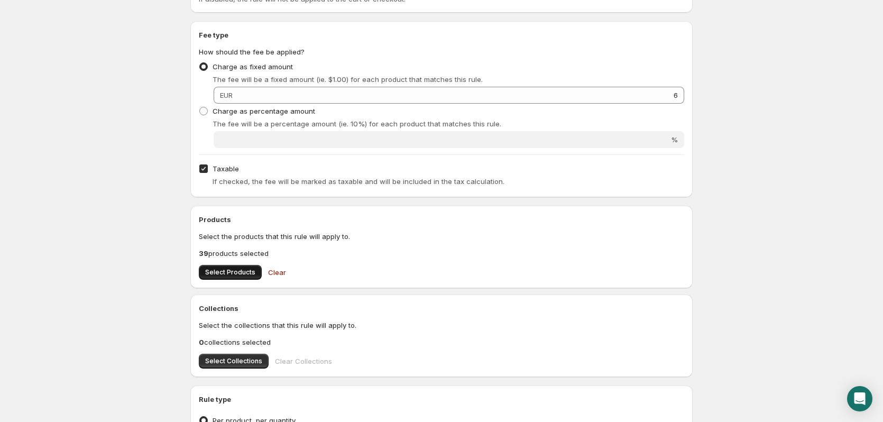
click at [244, 270] on span "Select Products" at bounding box center [230, 272] width 50 height 8
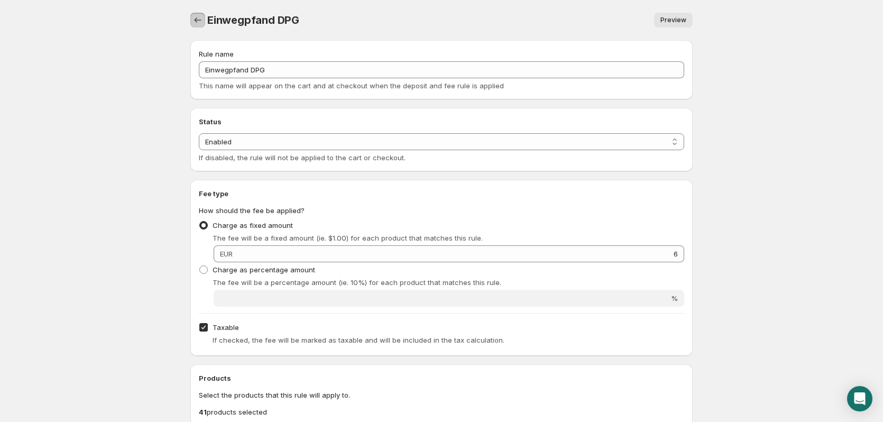
click at [198, 21] on icon "Settings" at bounding box center [198, 20] width 11 height 11
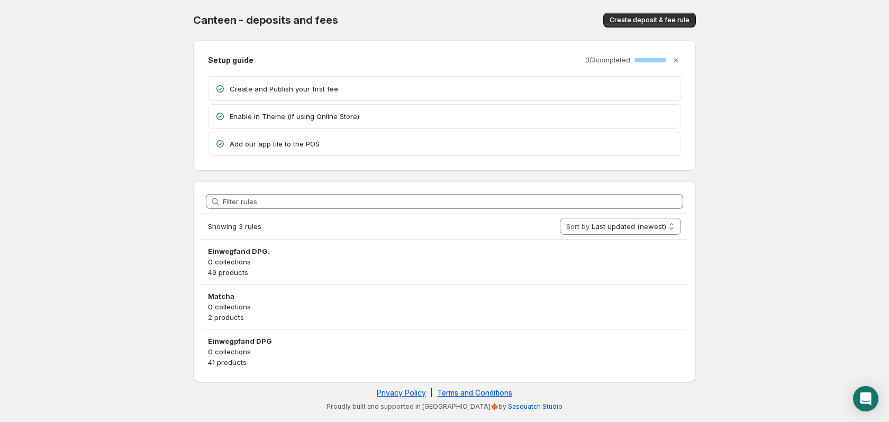
click at [296, 87] on p "Create and Publish your first fee" at bounding box center [452, 89] width 444 height 11
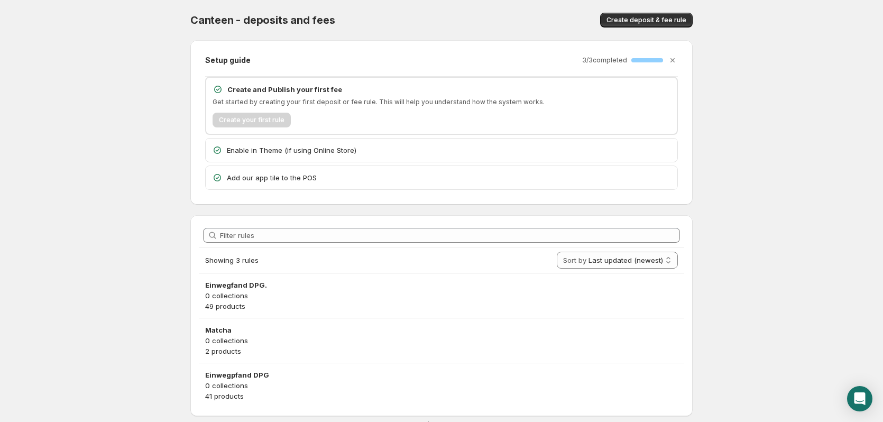
click at [277, 122] on div "Create your first rule" at bounding box center [442, 120] width 458 height 15
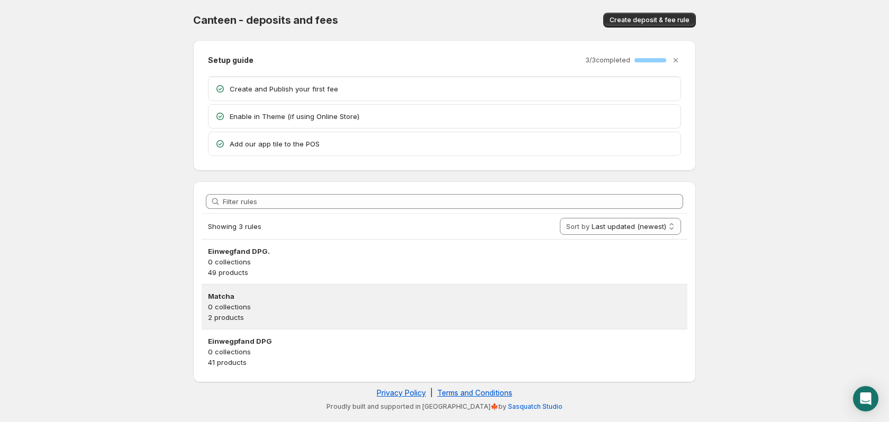
click at [276, 301] on h3 "Matcha" at bounding box center [444, 296] width 473 height 11
